Goal: Information Seeking & Learning: Learn about a topic

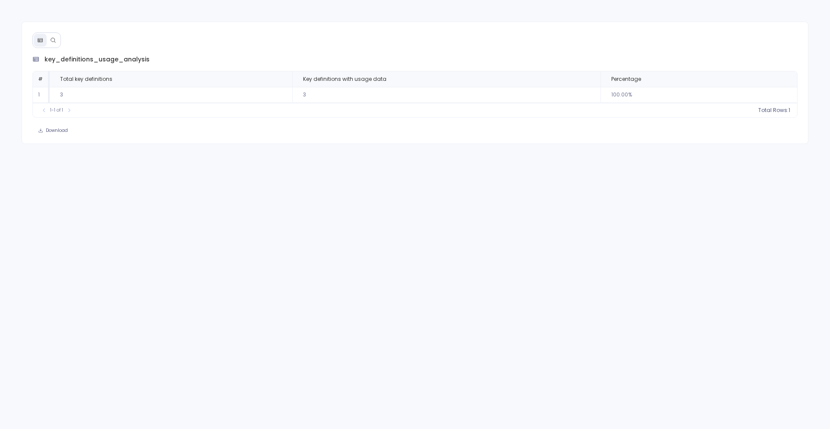
click at [57, 42] on button at bounding box center [53, 40] width 13 height 13
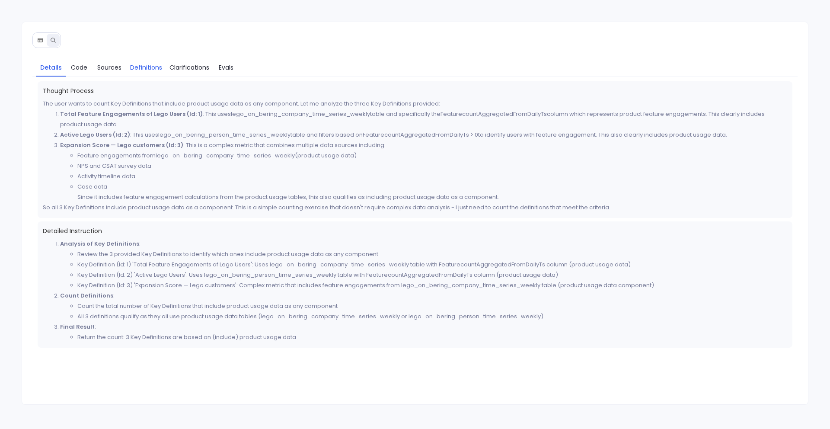
click at [144, 63] on span "Definitions" at bounding box center [146, 68] width 32 height 10
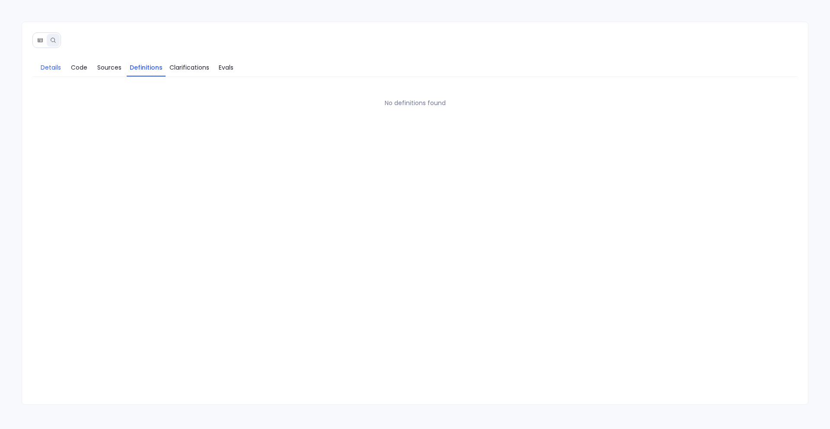
click at [43, 67] on span "Details" at bounding box center [51, 68] width 20 height 10
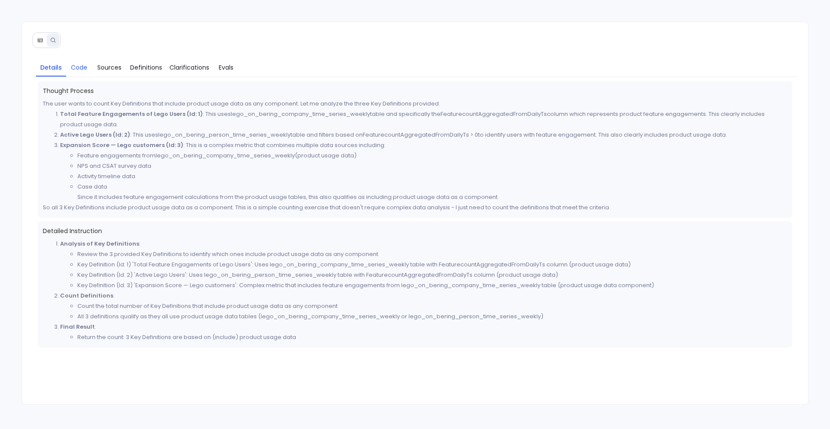
click at [74, 72] on link "Code" at bounding box center [79, 67] width 26 height 18
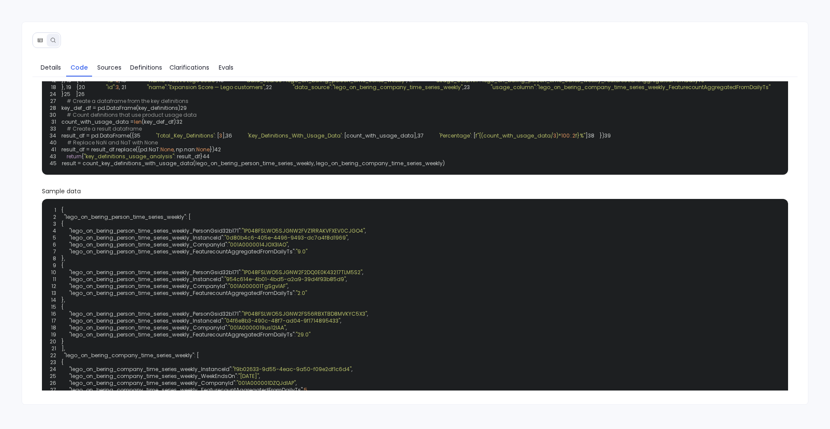
scroll to position [85, 0]
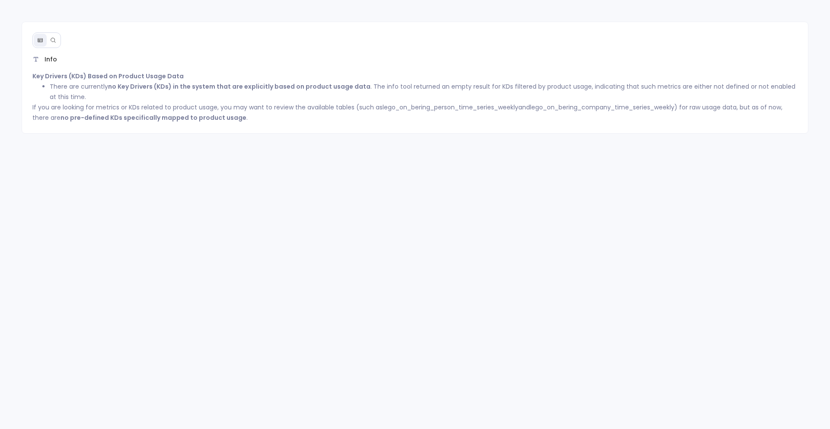
click at [56, 39] on icon at bounding box center [53, 40] width 6 height 6
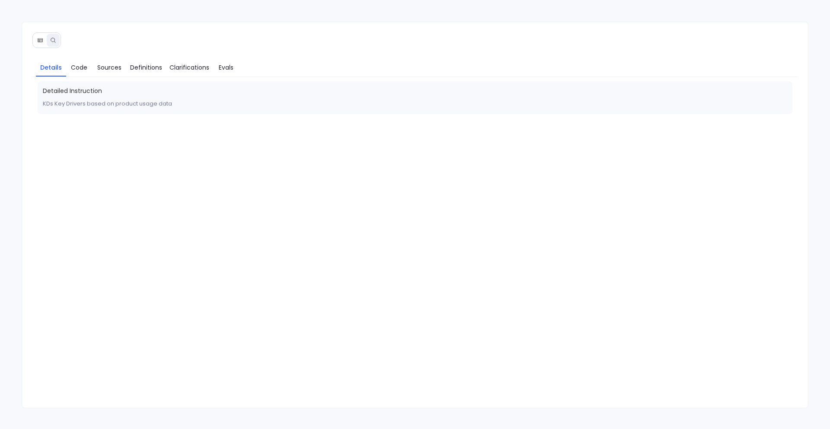
click at [39, 42] on icon at bounding box center [40, 40] width 6 height 6
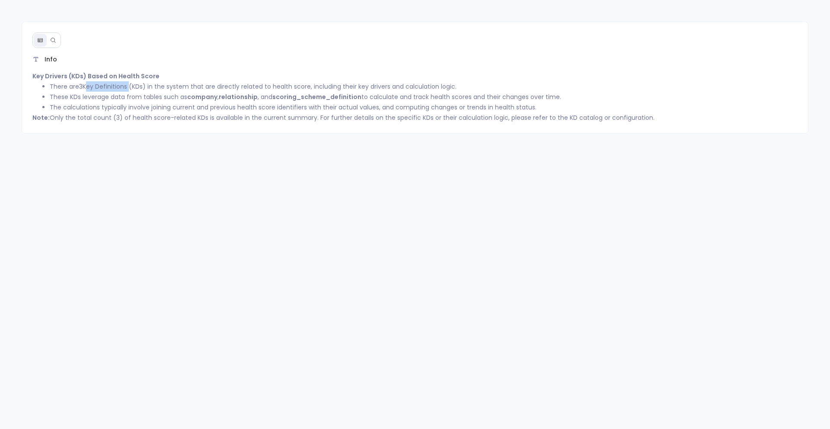
drag, startPoint x: 84, startPoint y: 87, endPoint x: 129, endPoint y: 87, distance: 44.5
click at [129, 87] on li "There are 3 Key Definitions (KDs) in the system that are directly related to he…" at bounding box center [424, 86] width 748 height 10
copy li "Key Definitions"
click at [54, 40] on icon at bounding box center [53, 40] width 6 height 6
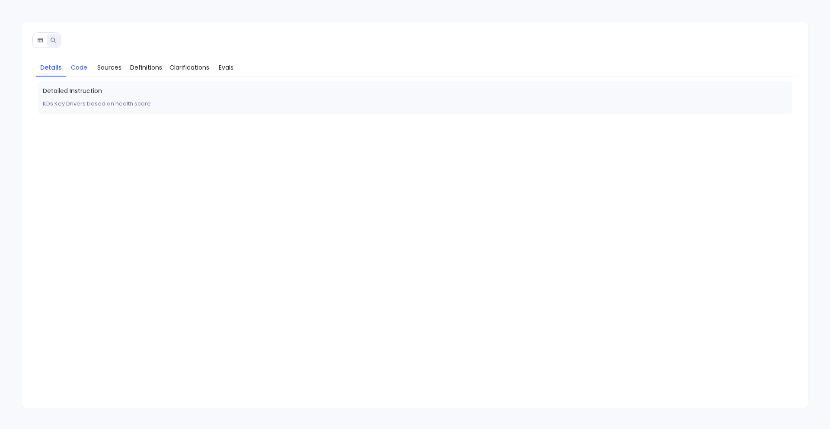
click at [83, 68] on span "Code" at bounding box center [79, 68] width 16 height 10
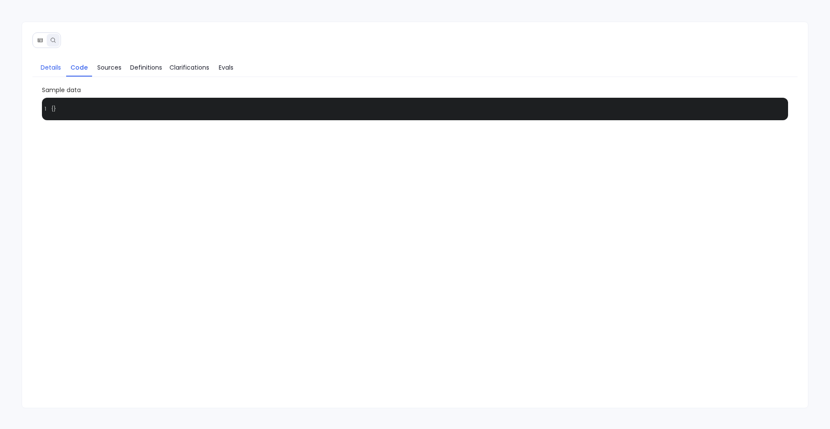
click at [51, 67] on span "Details" at bounding box center [51, 68] width 20 height 10
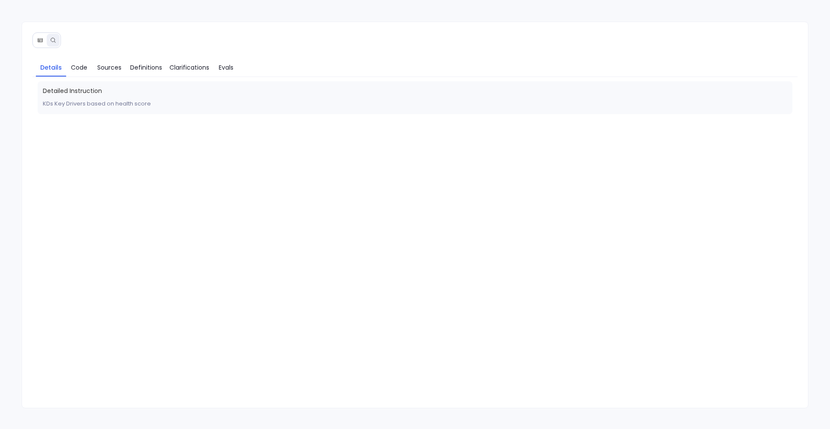
click at [41, 37] on icon at bounding box center [40, 40] width 6 height 6
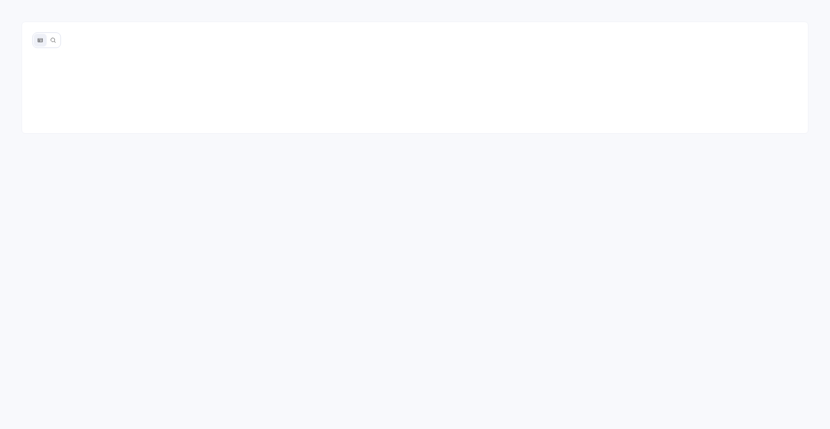
click at [41, 37] on icon at bounding box center [40, 40] width 6 height 6
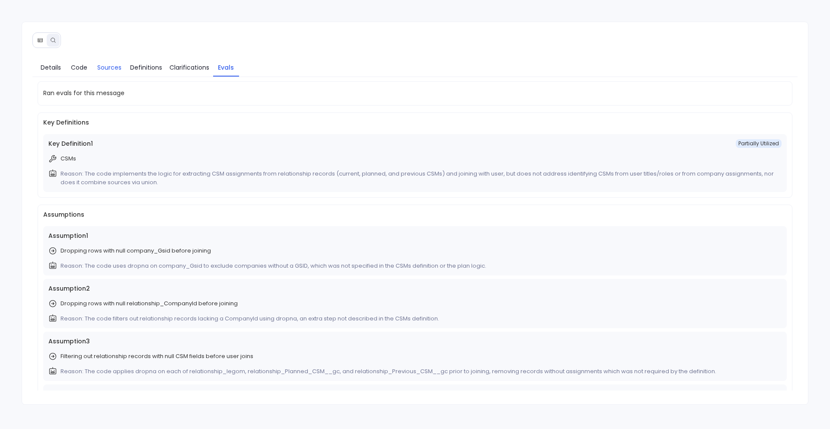
scroll to position [155, 0]
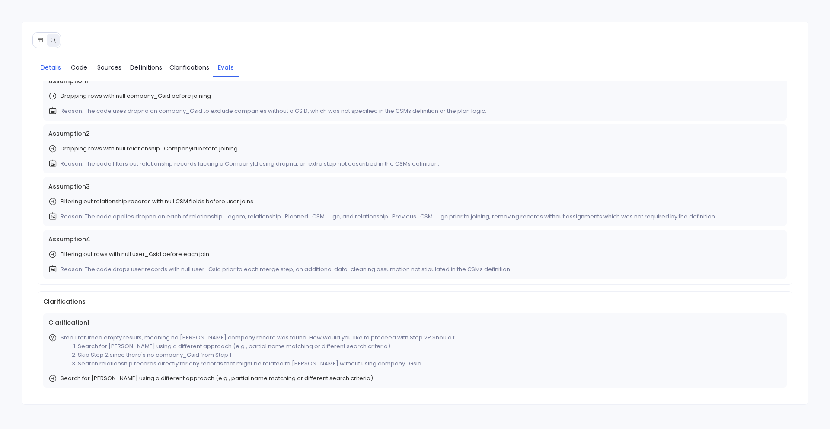
click at [61, 70] on span "Details" at bounding box center [51, 68] width 22 height 10
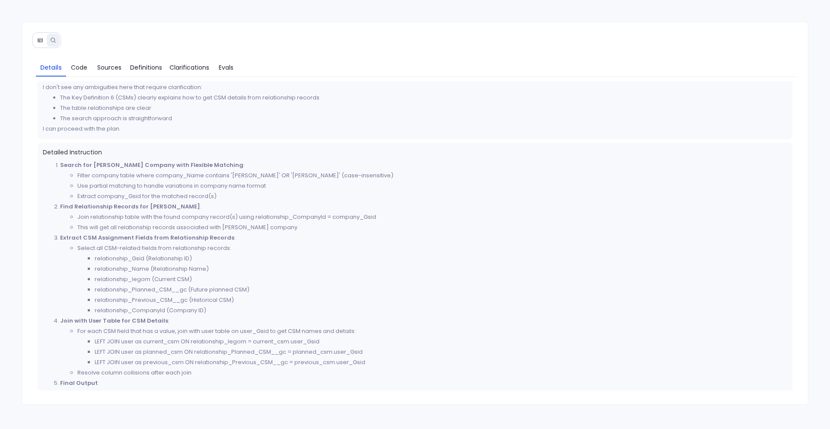
scroll to position [280, 0]
